Goal: Task Accomplishment & Management: Manage account settings

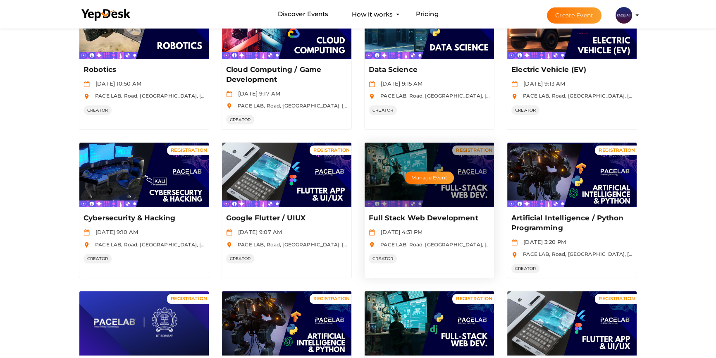
scroll to position [301, 0]
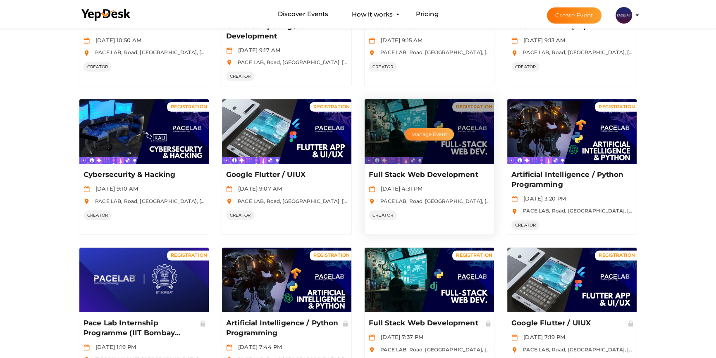
click at [422, 131] on button "Manage Event" at bounding box center [429, 134] width 49 height 12
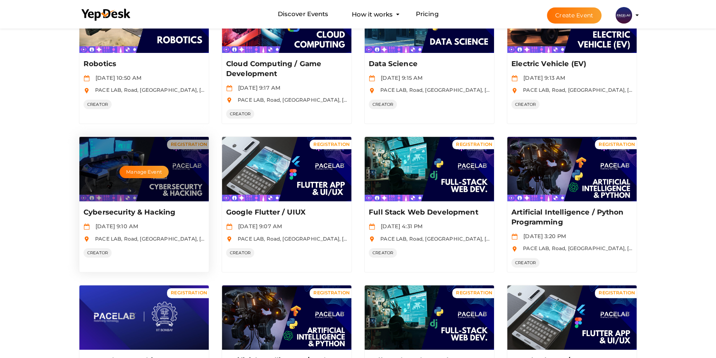
click at [124, 185] on div "Manage Event" at bounding box center [143, 169] width 129 height 65
click at [141, 168] on button "Manage Event" at bounding box center [143, 172] width 49 height 12
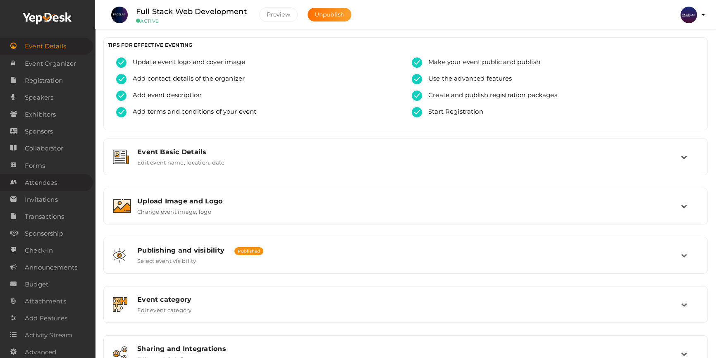
click at [48, 182] on span "Attendees" at bounding box center [41, 182] width 32 height 17
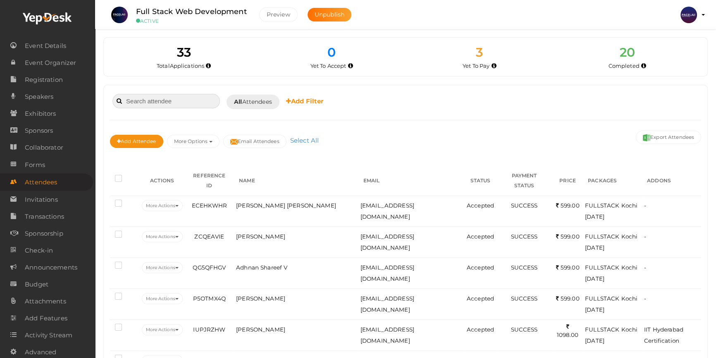
click at [176, 99] on input at bounding box center [165, 101] width 107 height 14
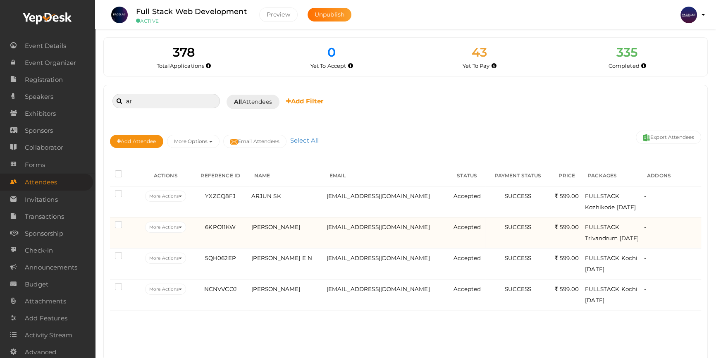
type input "a"
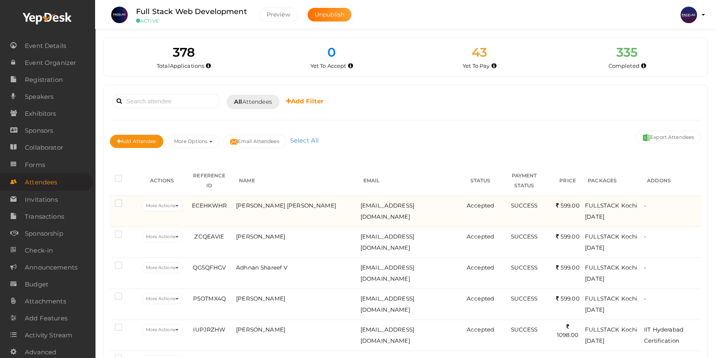
click at [263, 210] on td "SREYA SURESH" at bounding box center [296, 211] width 124 height 31
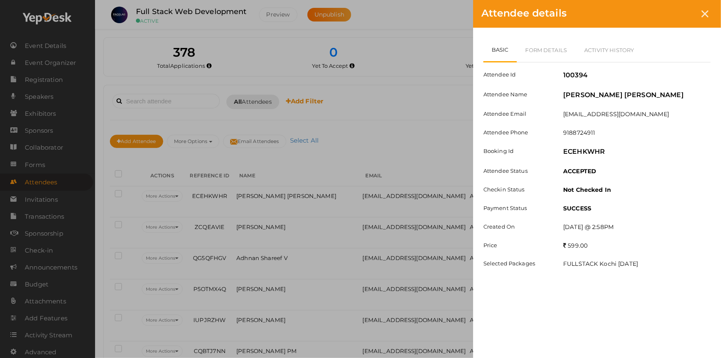
click at [393, 101] on div "Attendee details Basic Form Details Activity History Attendee Id 100394 Attende…" at bounding box center [360, 179] width 721 height 358
click at [704, 8] on div at bounding box center [705, 13] width 15 height 15
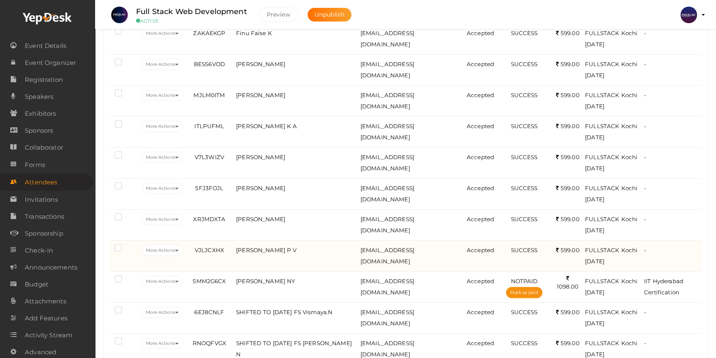
scroll to position [488, 0]
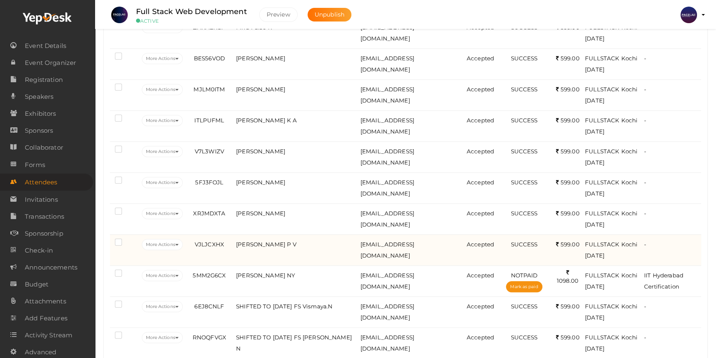
click at [299, 246] on td "Jaseel P V" at bounding box center [296, 249] width 124 height 31
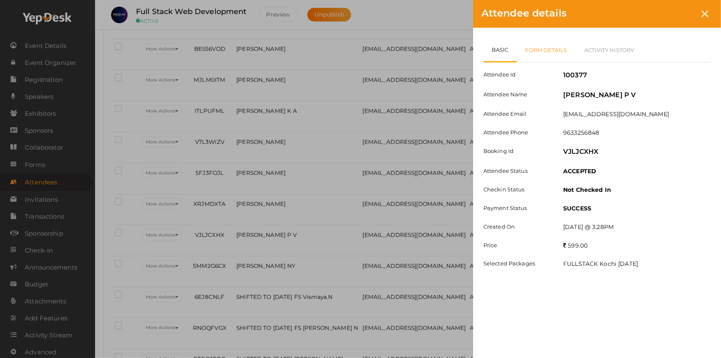
click at [544, 48] on link "Form Details" at bounding box center [546, 50] width 59 height 24
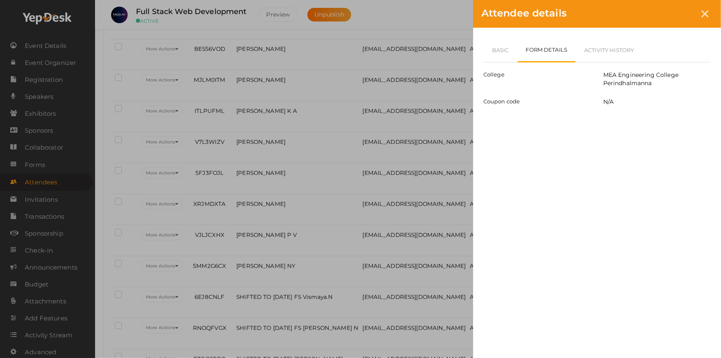
click at [126, 254] on div "Attendee details Basic Form Details Activity History Attendee Id 100377 Attende…" at bounding box center [360, 179] width 721 height 358
click at [704, 12] on icon at bounding box center [705, 13] width 7 height 7
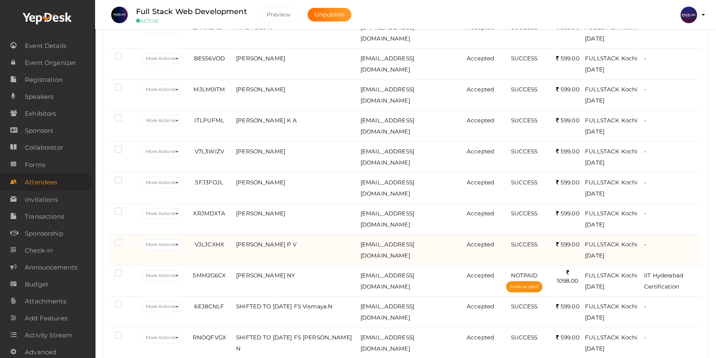
click at [322, 248] on td "Jaseel P V" at bounding box center [296, 249] width 124 height 31
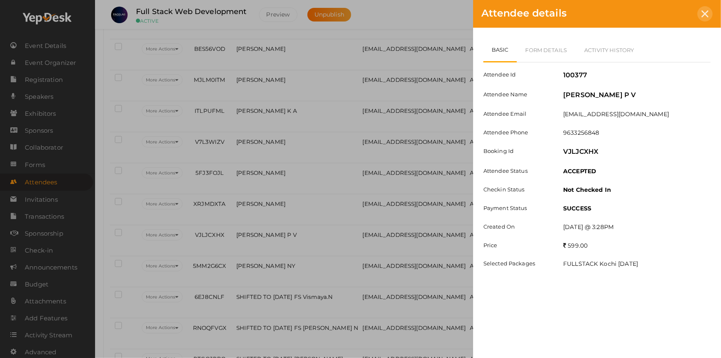
click at [707, 12] on icon at bounding box center [705, 13] width 7 height 7
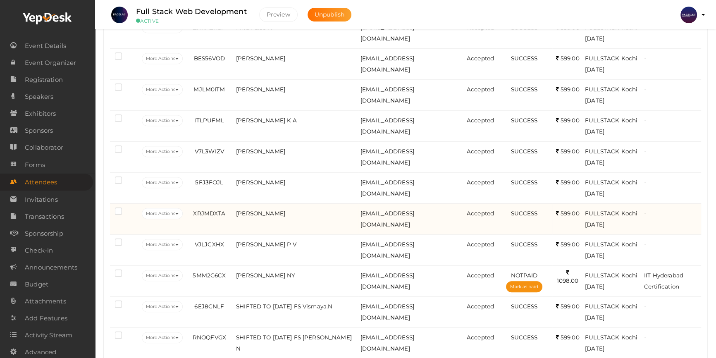
click at [294, 214] on td "Arshad Ali P" at bounding box center [296, 218] width 124 height 31
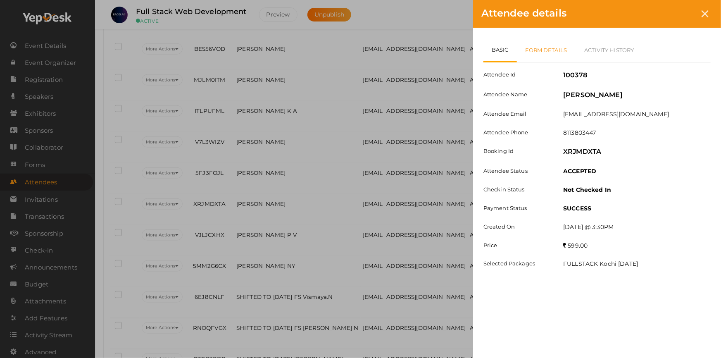
click at [535, 48] on link "Form Details" at bounding box center [546, 50] width 59 height 24
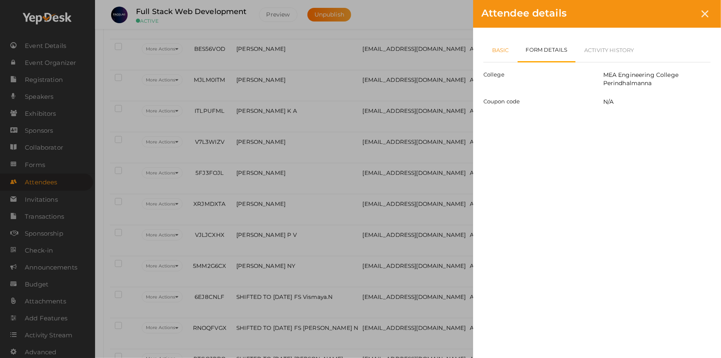
click at [502, 58] on link "Basic" at bounding box center [501, 50] width 34 height 24
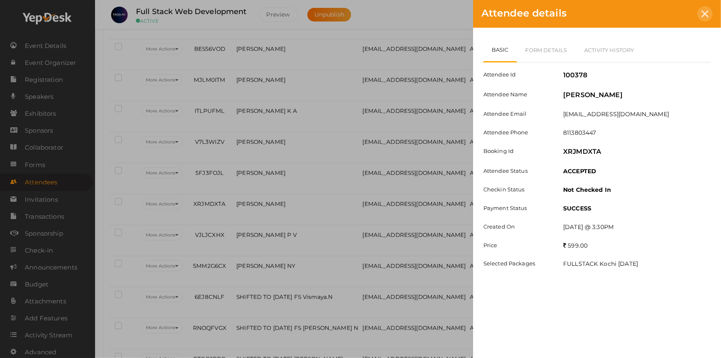
click at [705, 12] on icon at bounding box center [705, 13] width 7 height 7
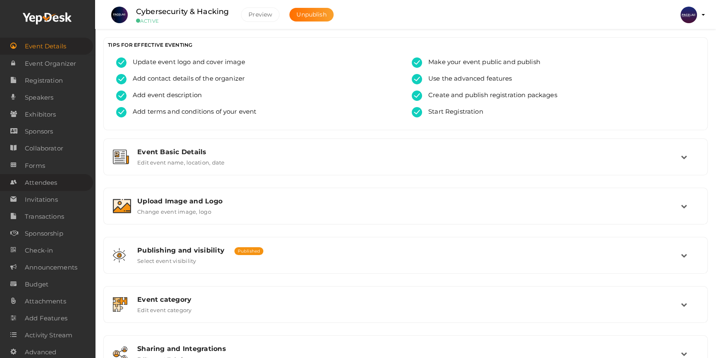
click at [43, 184] on span "Attendees" at bounding box center [41, 182] width 32 height 17
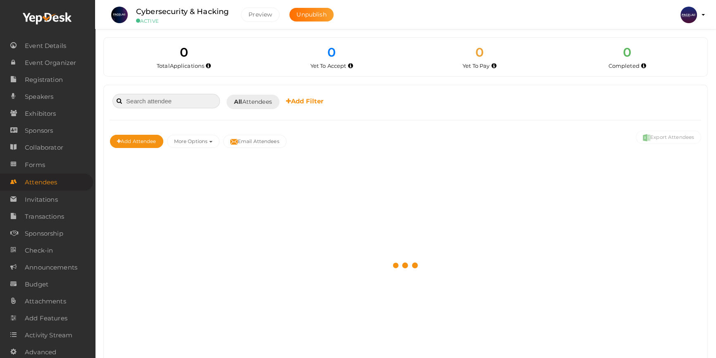
click at [170, 103] on input at bounding box center [165, 101] width 107 height 14
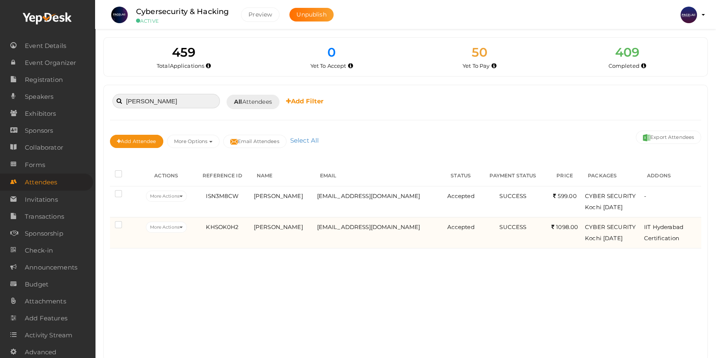
type input "[PERSON_NAME]"
click at [306, 236] on td "[PERSON_NAME]" at bounding box center [283, 232] width 63 height 31
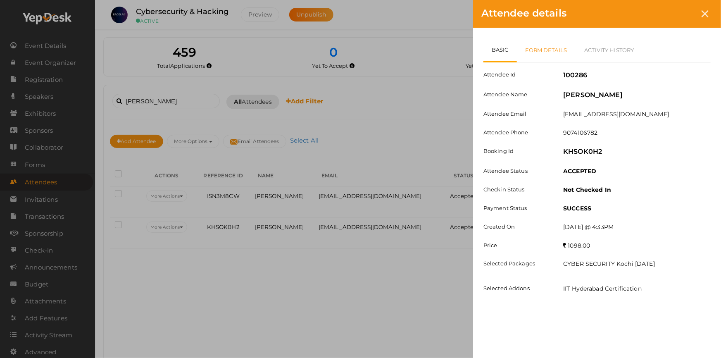
click at [543, 53] on link "Form Details" at bounding box center [546, 50] width 59 height 24
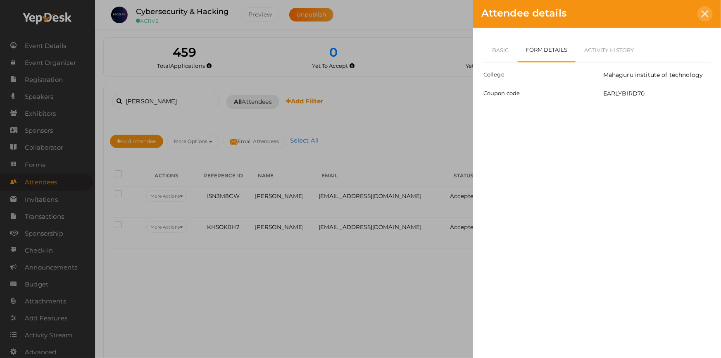
click at [707, 12] on icon at bounding box center [705, 13] width 7 height 7
